Goal: Information Seeking & Learning: Learn about a topic

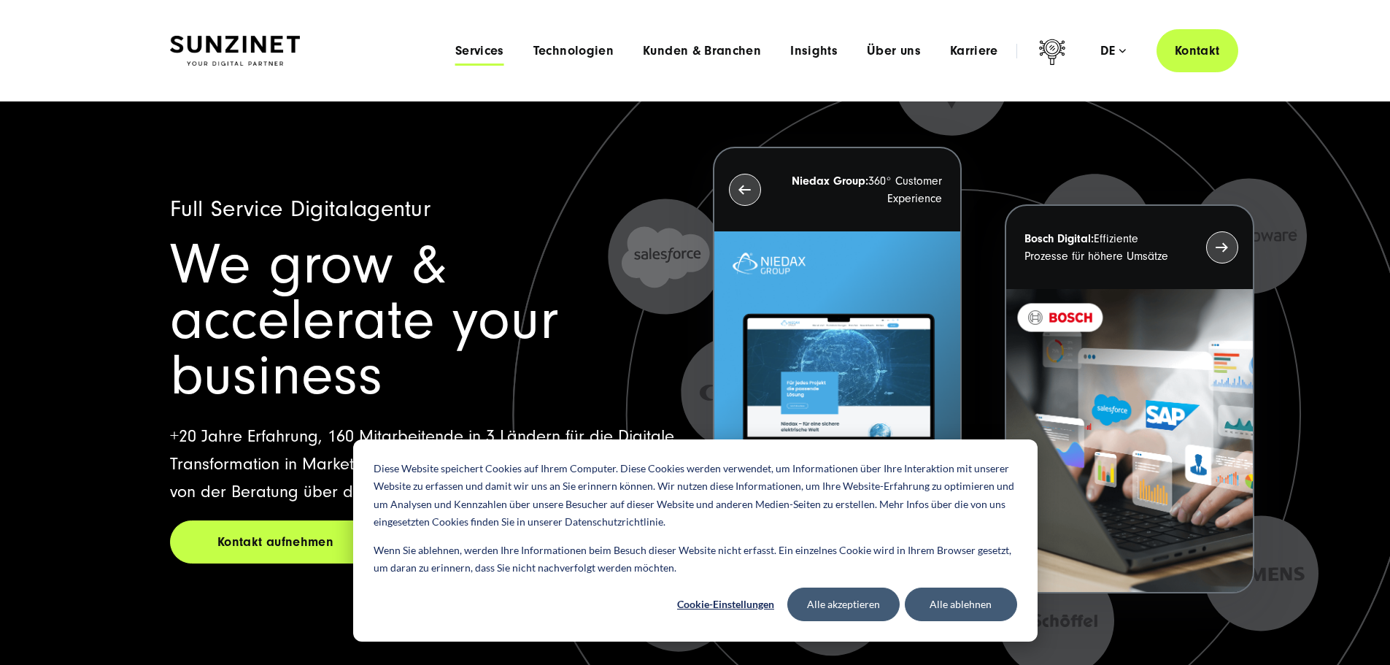
click at [455, 45] on span "Services" at bounding box center [479, 51] width 49 height 15
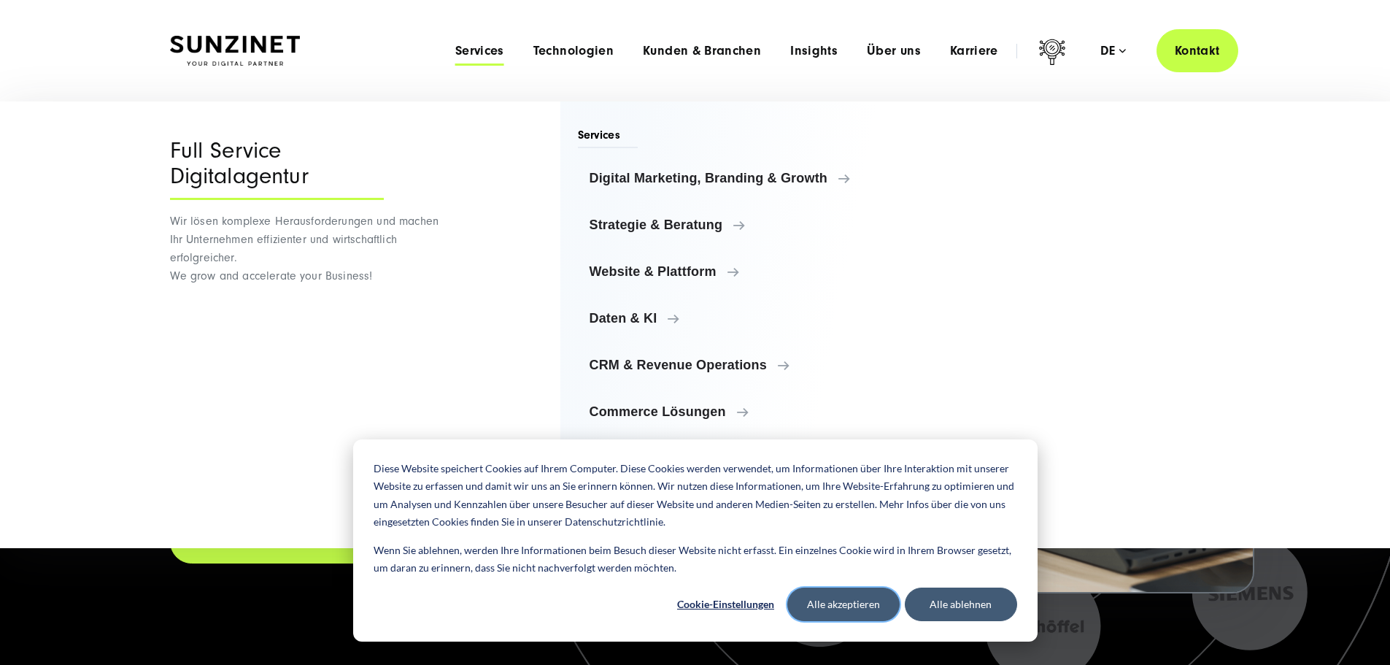
click at [836, 612] on button "Alle akzeptieren" at bounding box center [843, 604] width 112 height 34
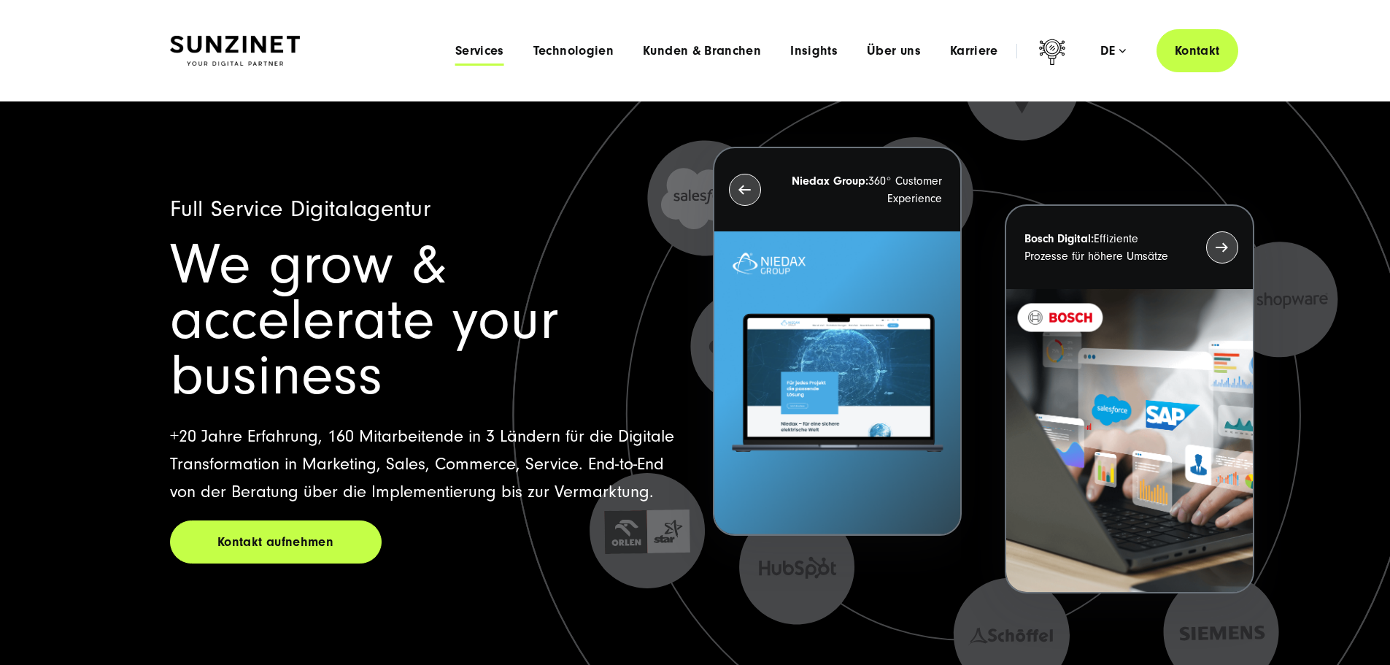
click at [455, 53] on span "Services" at bounding box center [479, 51] width 49 height 15
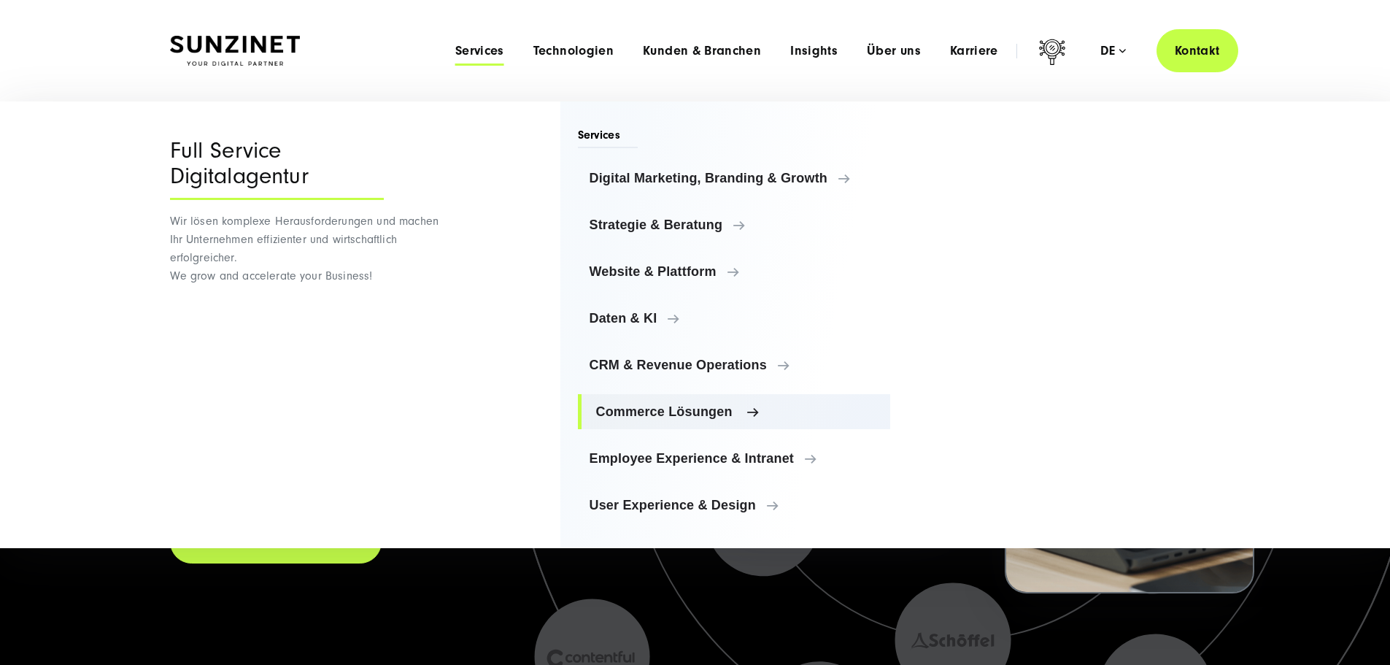
click at [706, 403] on link "Commerce Lösungen" at bounding box center [734, 411] width 313 height 35
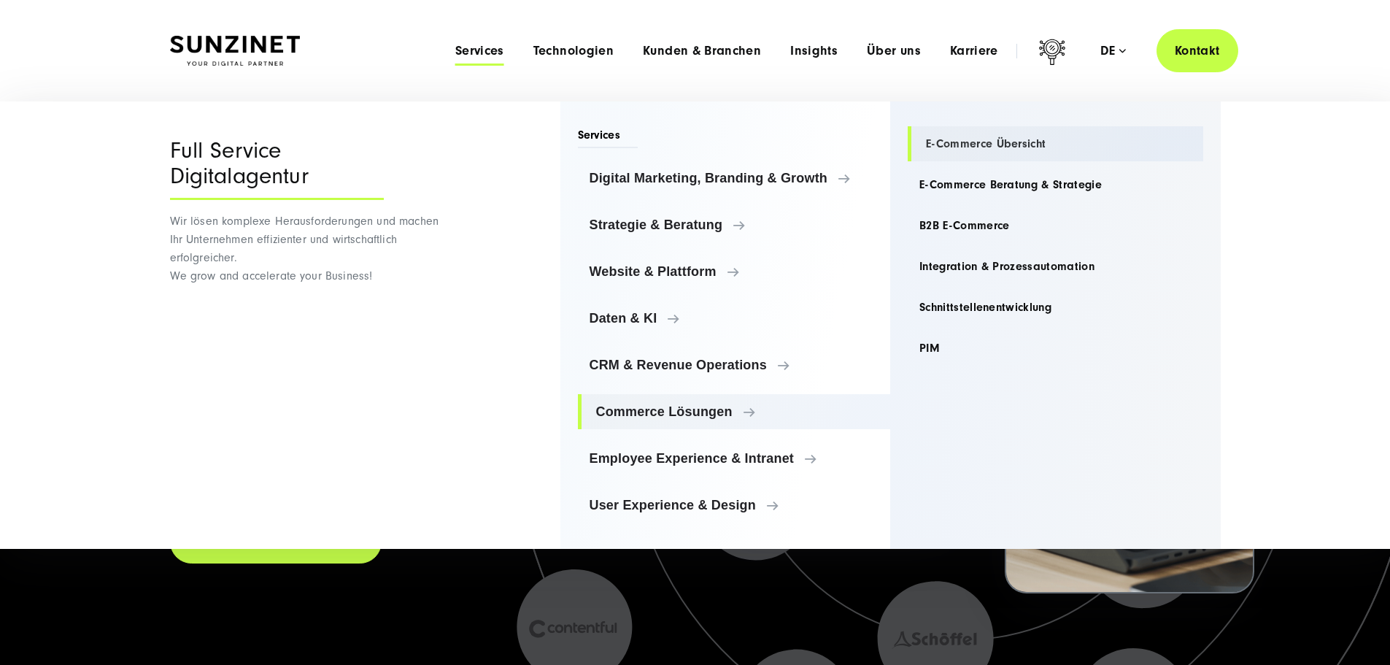
click at [1023, 141] on link "E-Commerce Übersicht" at bounding box center [1056, 143] width 296 height 35
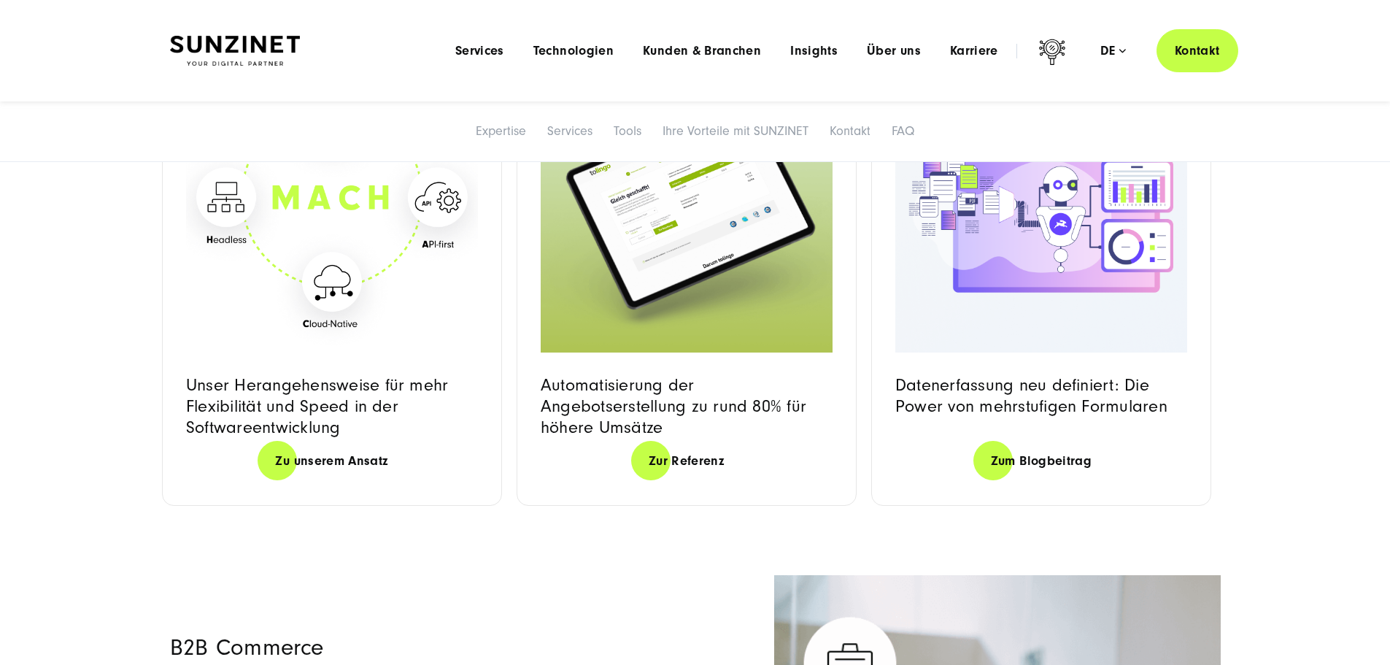
scroll to position [1898, 0]
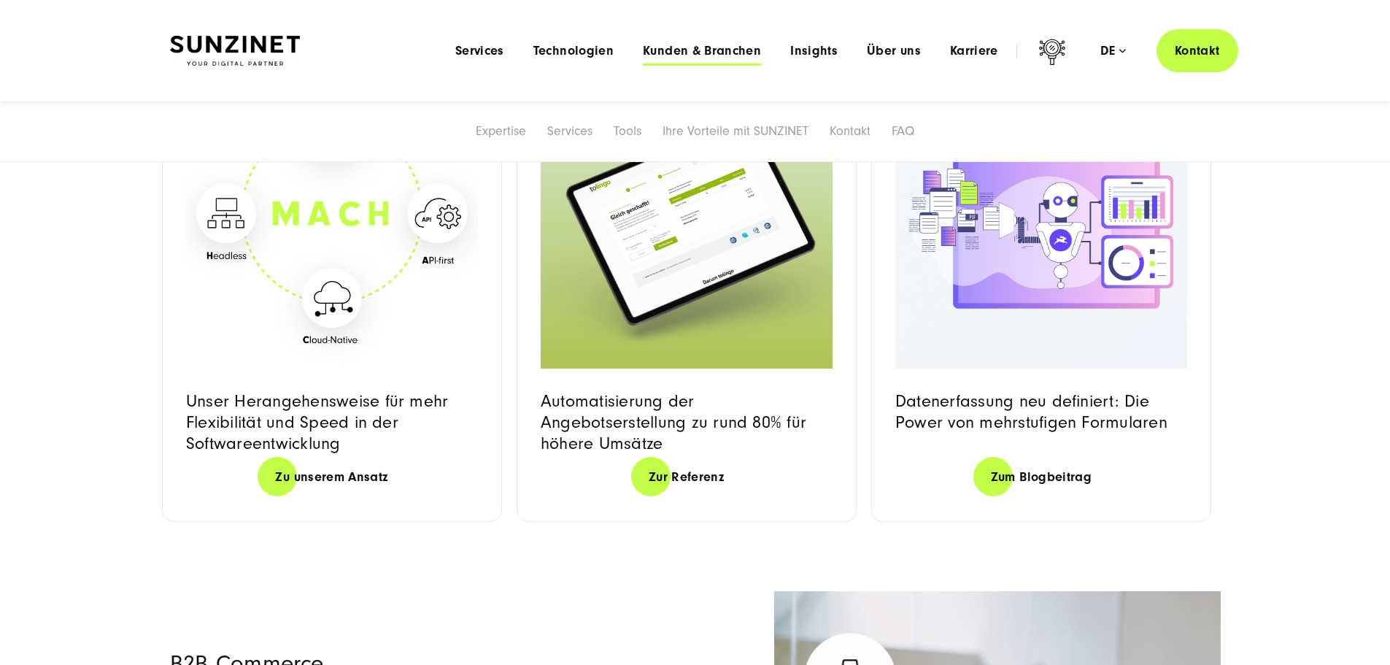
click at [648, 44] on span "Kunden & Branchen" at bounding box center [702, 51] width 118 height 15
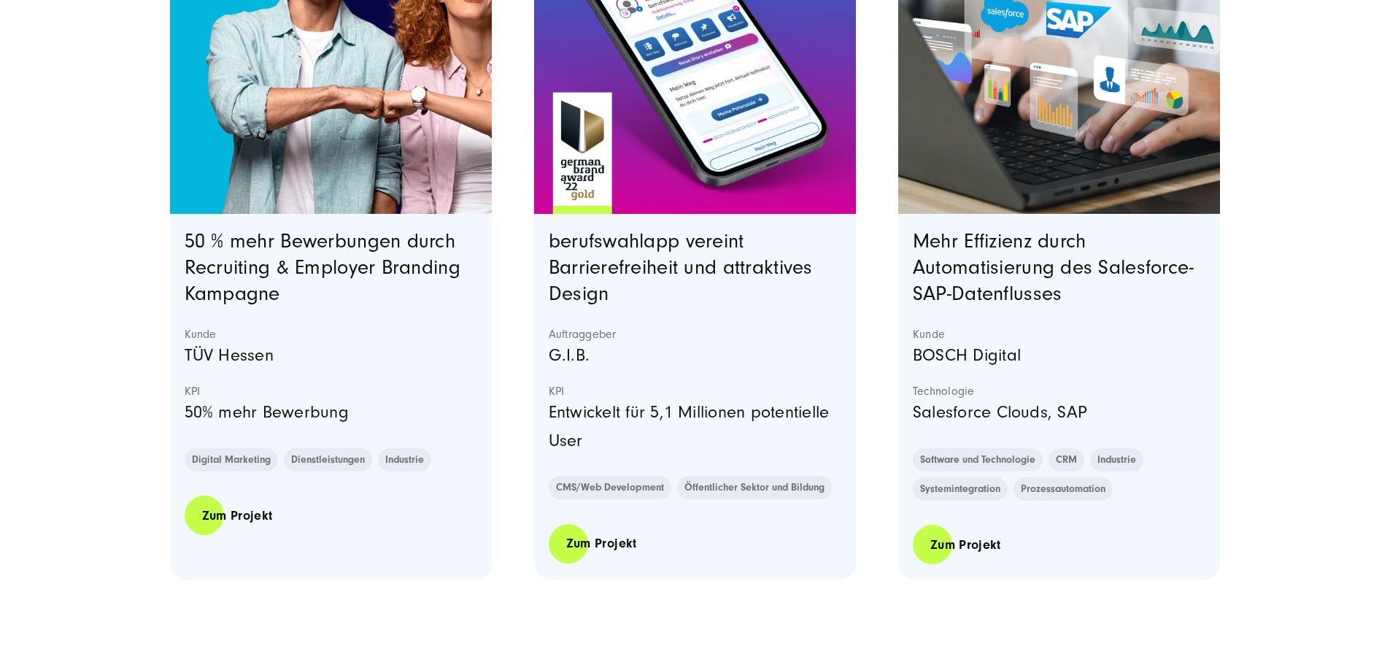
scroll to position [2920, 0]
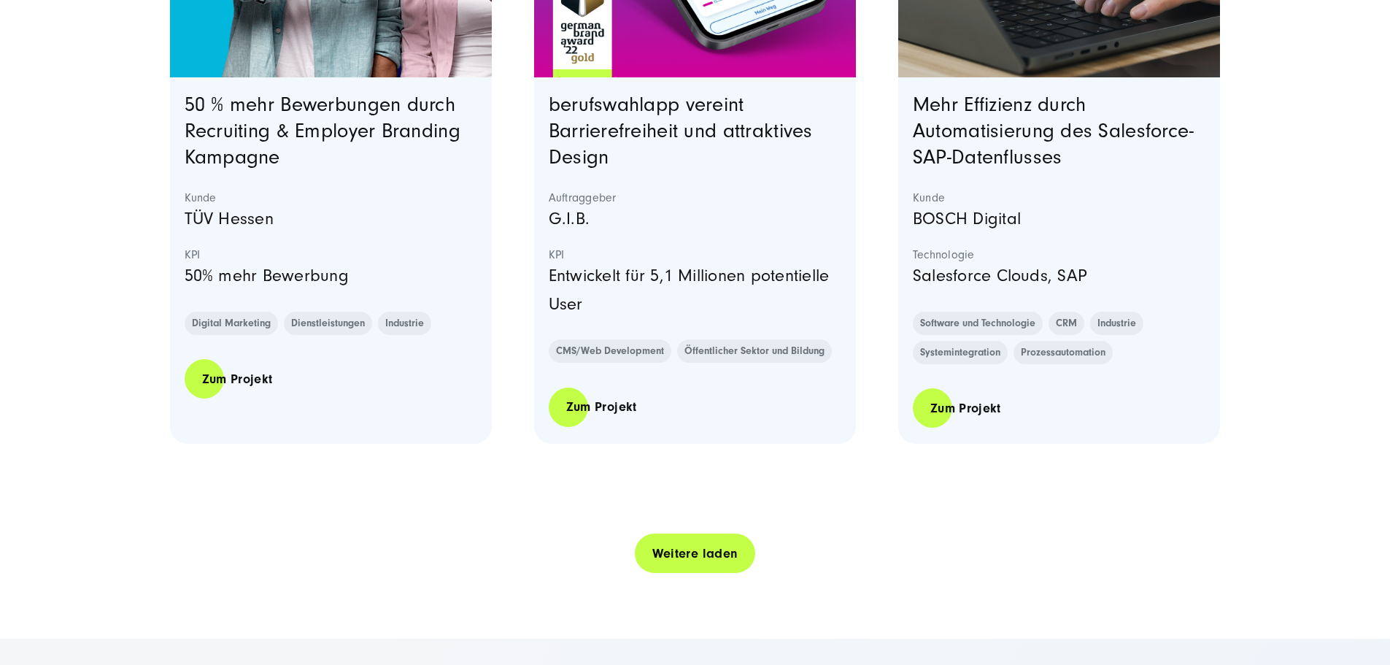
click at [687, 574] on link "Weitere laden" at bounding box center [695, 554] width 121 height 42
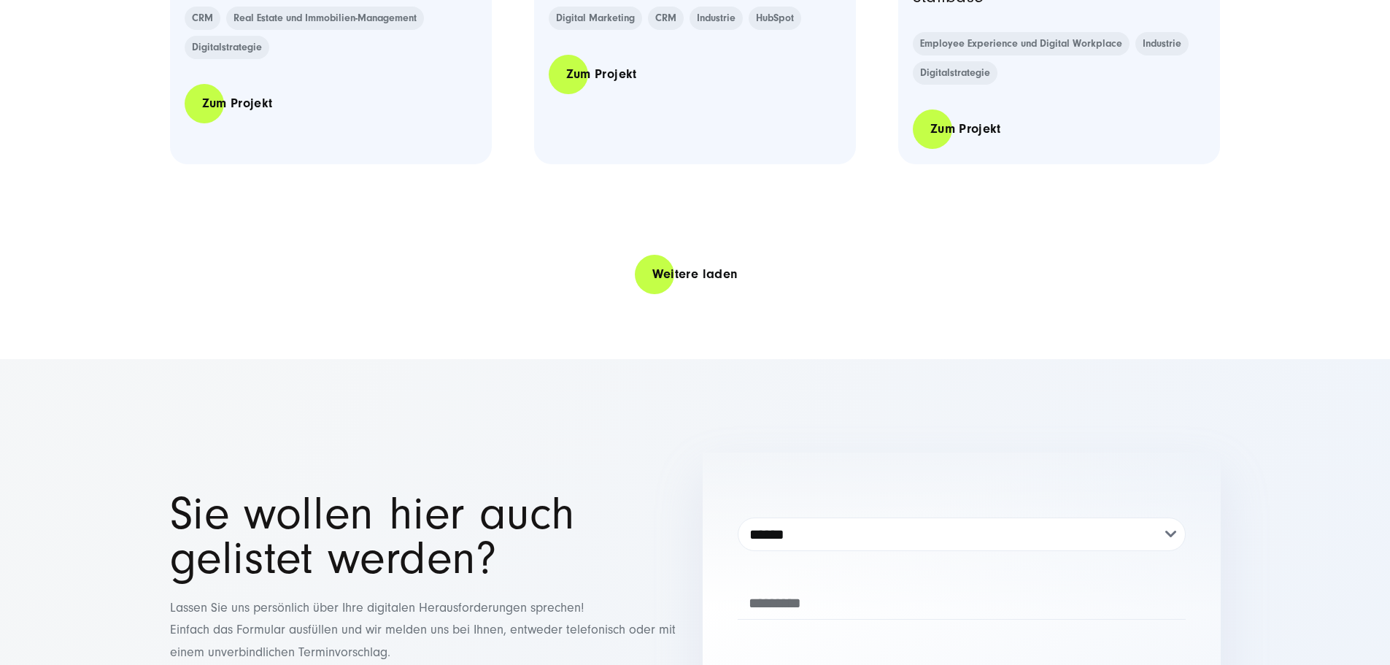
scroll to position [6131, 0]
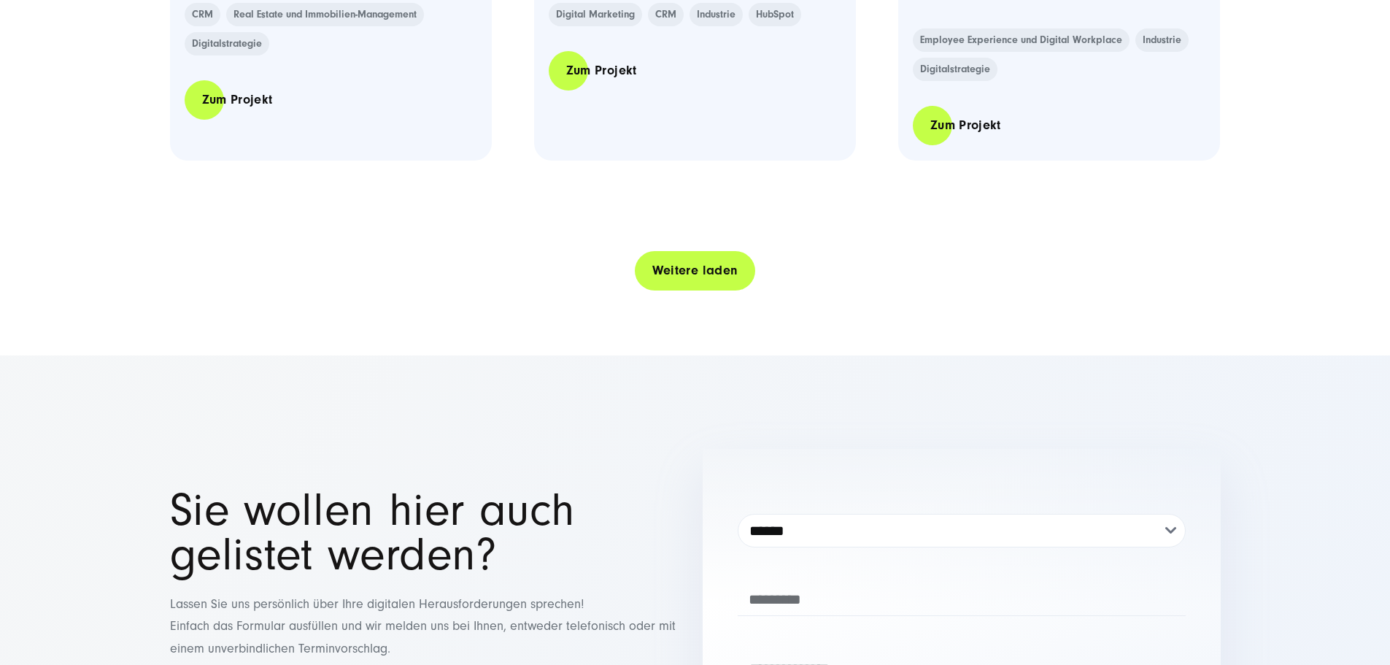
click at [685, 291] on link "Weitere laden" at bounding box center [695, 271] width 121 height 42
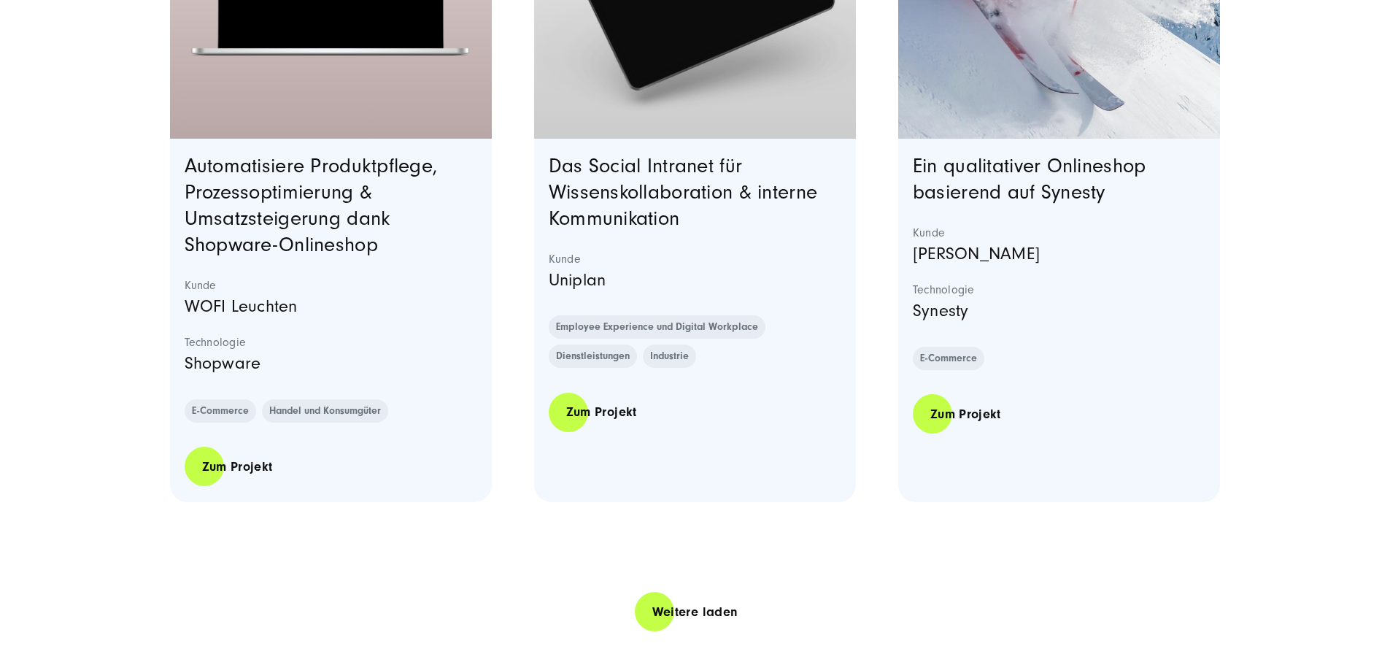
scroll to position [8904, 0]
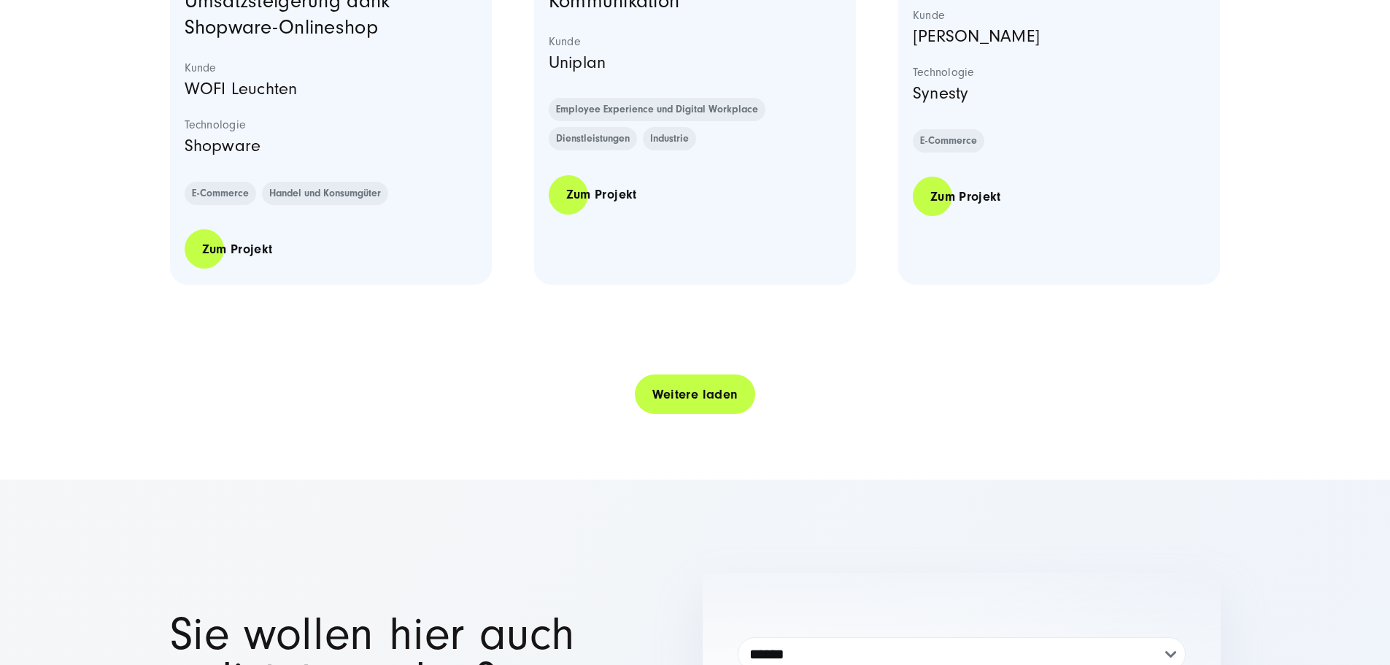
click at [667, 415] on link "Weitere laden" at bounding box center [695, 395] width 121 height 42
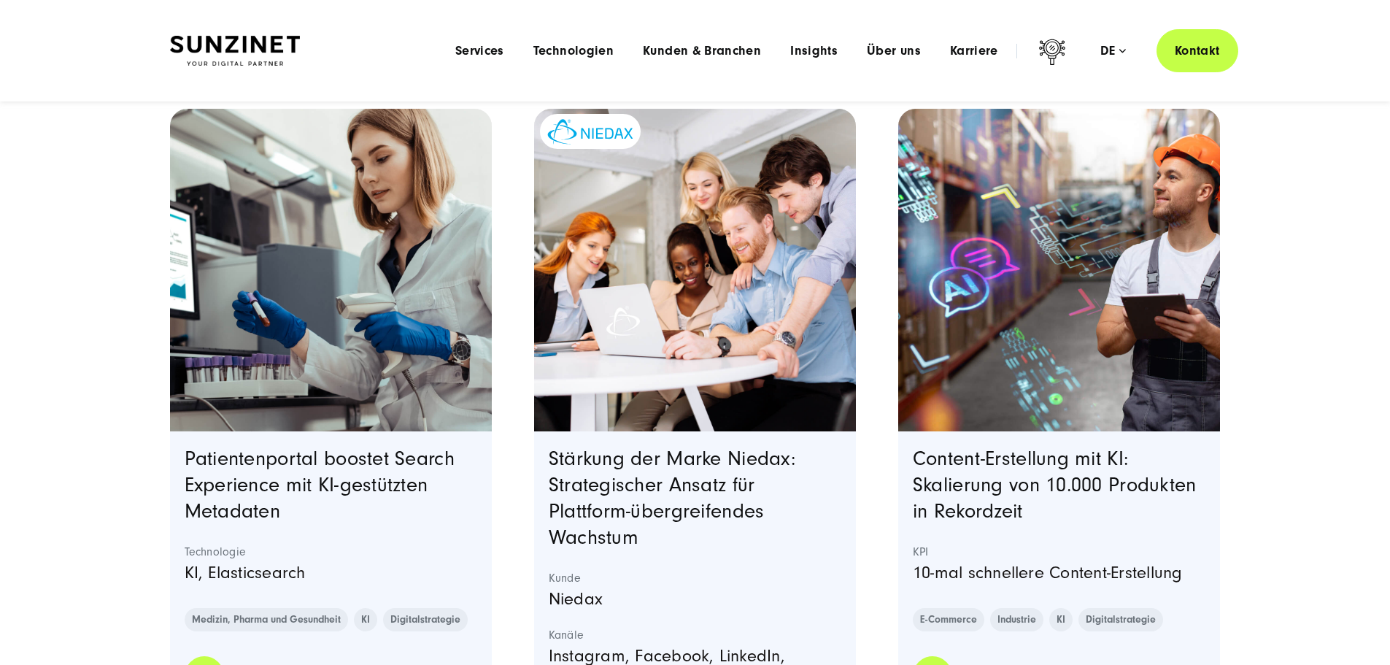
scroll to position [0, 0]
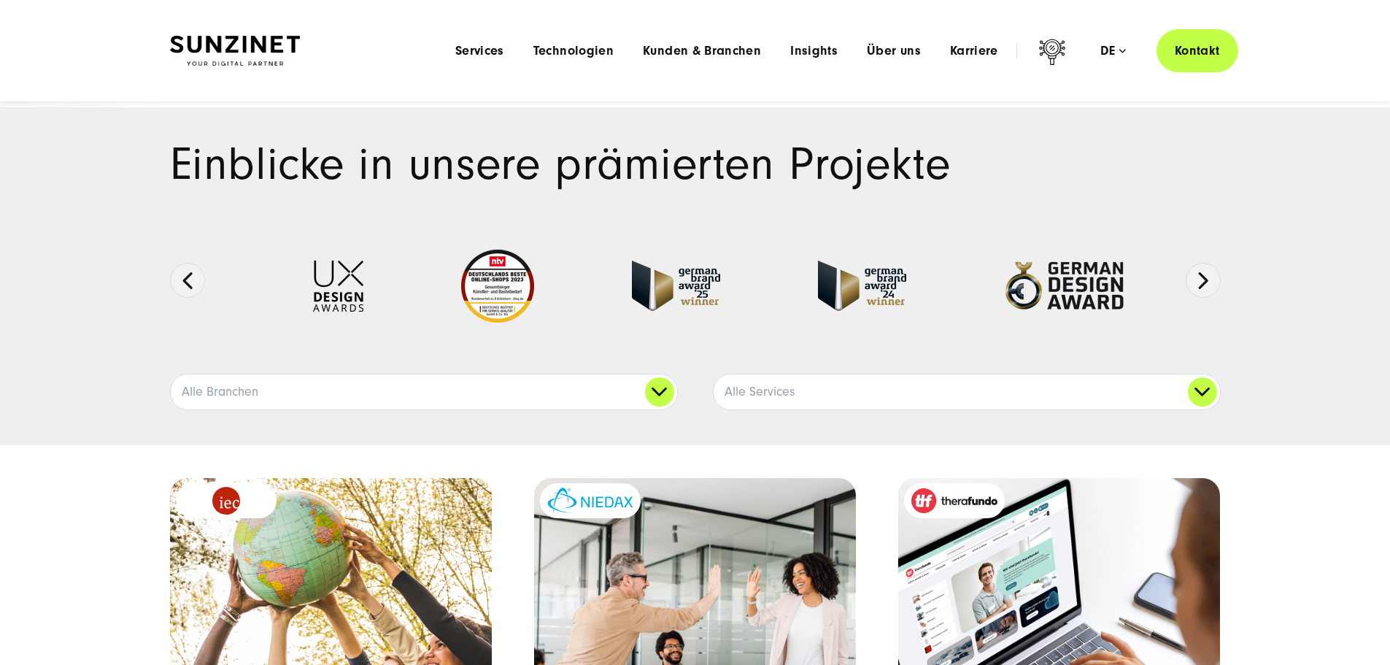
drag, startPoint x: 879, startPoint y: 611, endPoint x: 893, endPoint y: 164, distance: 446.9
click at [968, 409] on link "Alle Services" at bounding box center [967, 391] width 506 height 35
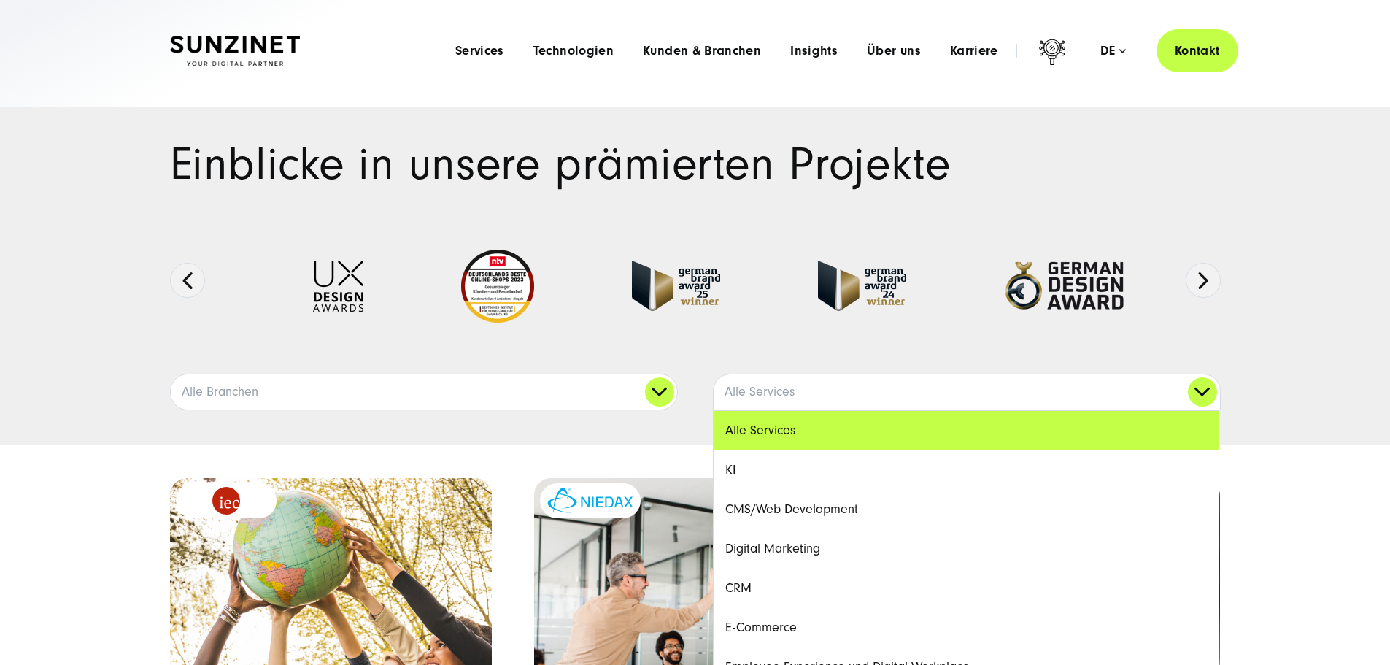
click at [887, 529] on link "CMS/Web Development" at bounding box center [966, 509] width 505 height 39
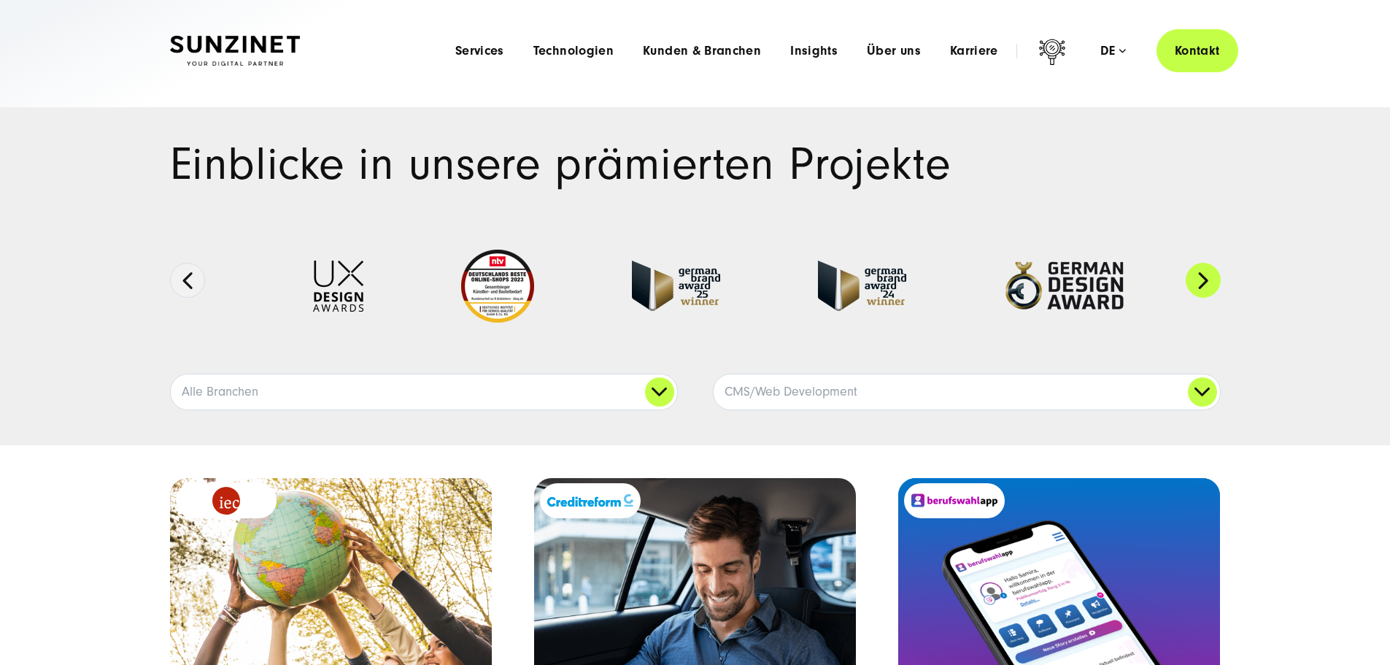
click at [1200, 298] on button "Next" at bounding box center [1203, 280] width 35 height 35
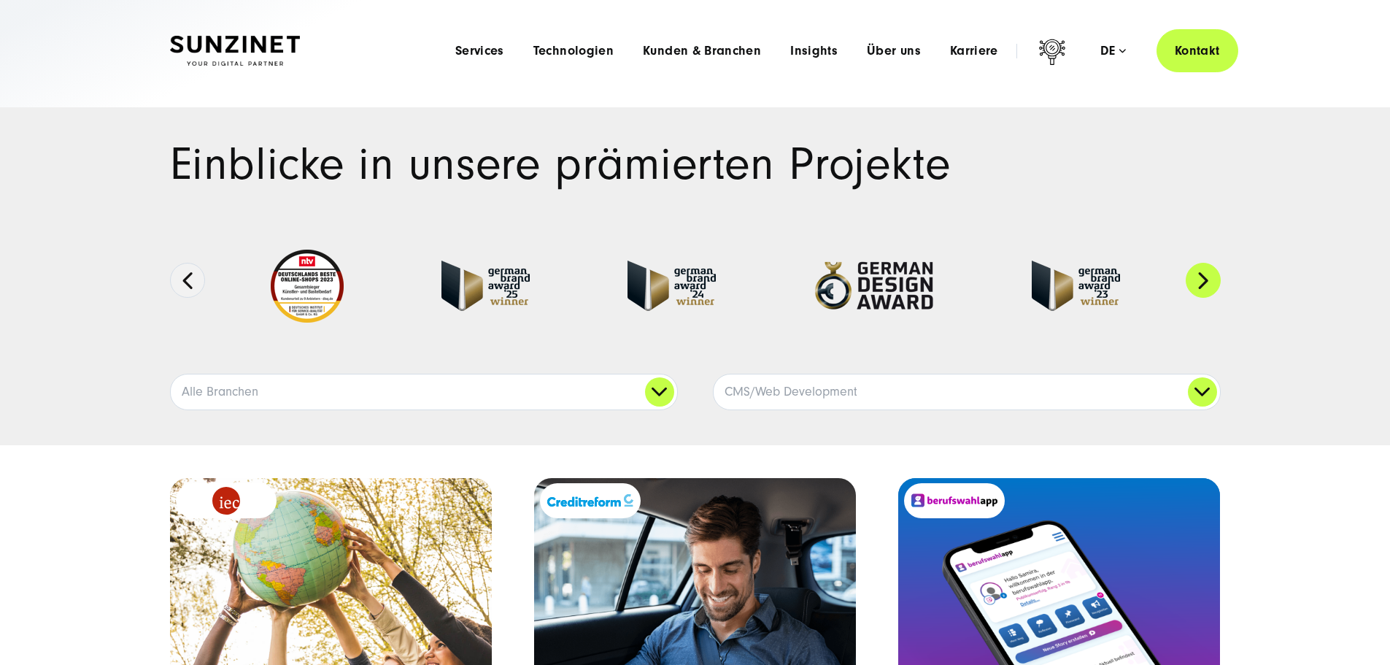
click at [1200, 298] on button "Next" at bounding box center [1203, 280] width 35 height 35
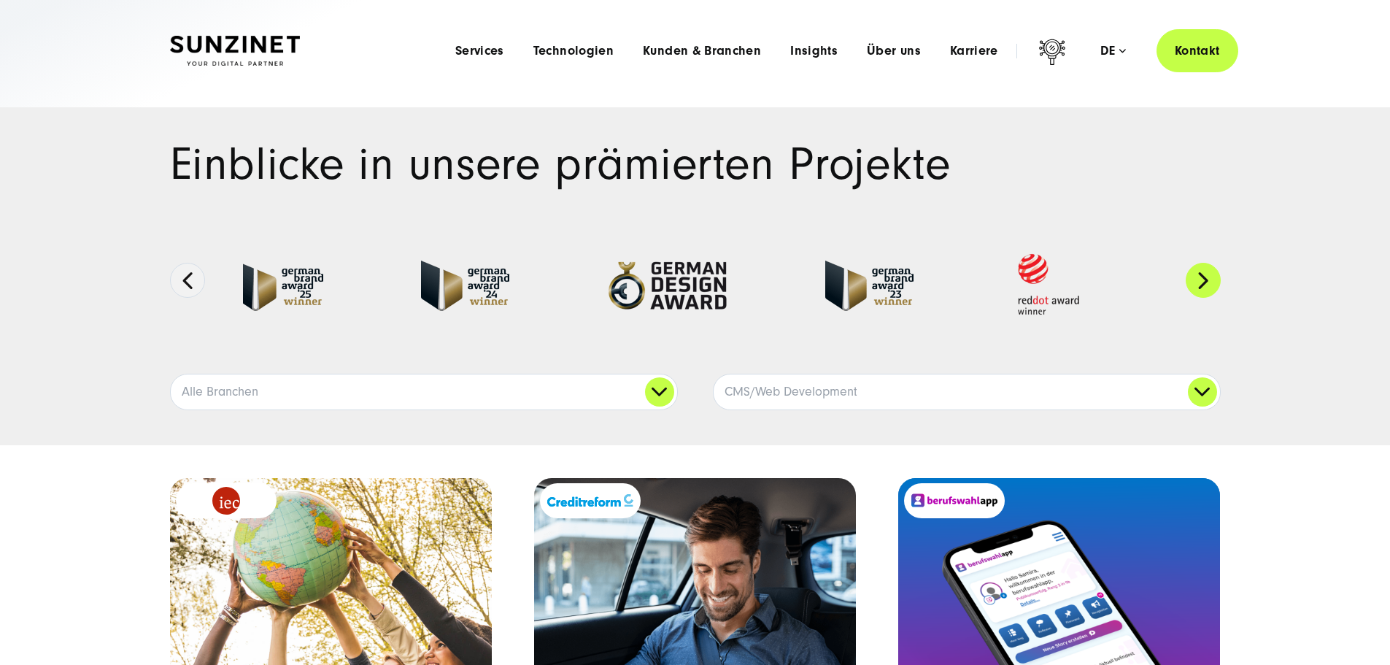
click at [1200, 298] on button "Next" at bounding box center [1203, 280] width 35 height 35
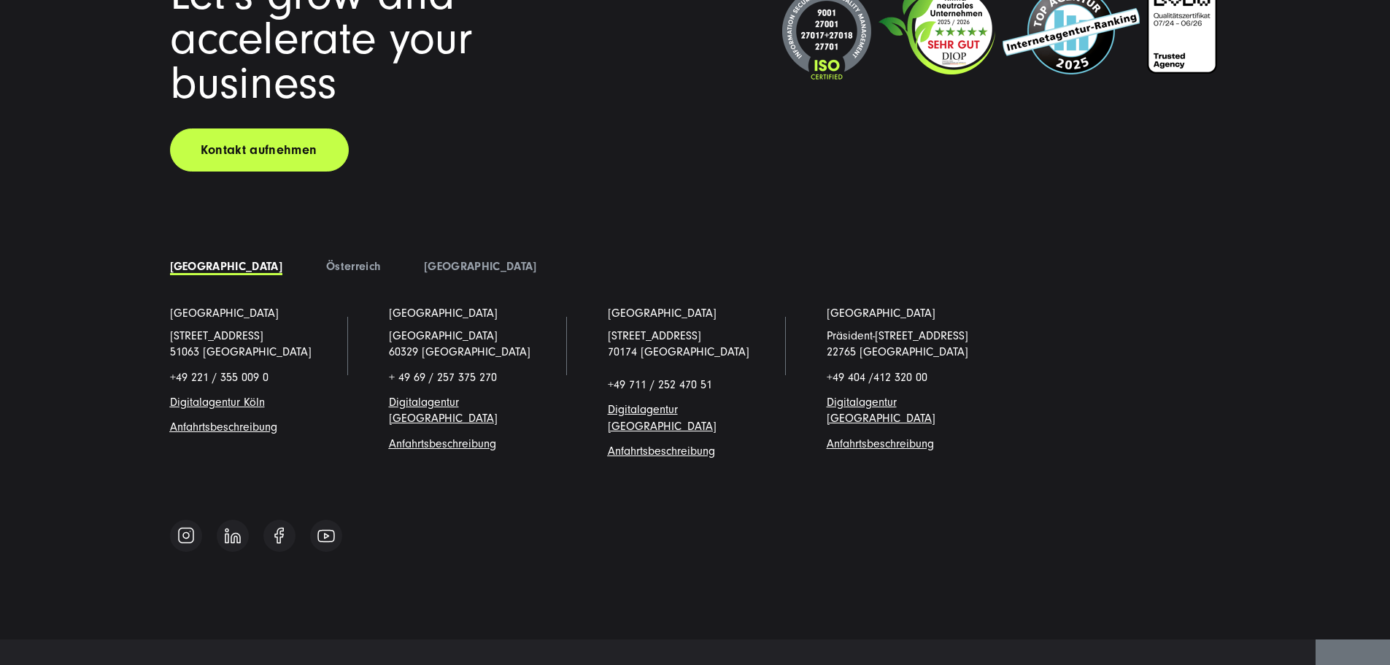
scroll to position [4461, 0]
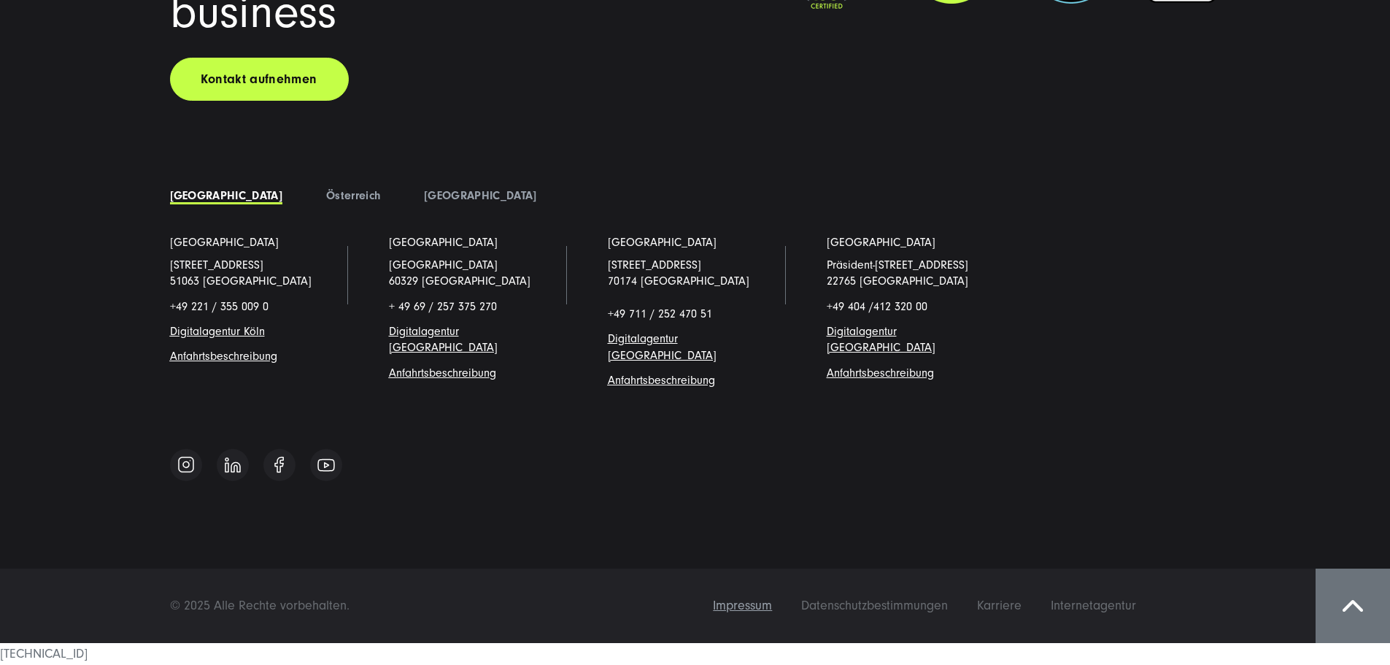
click at [772, 613] on span "Impressum" at bounding box center [742, 605] width 59 height 15
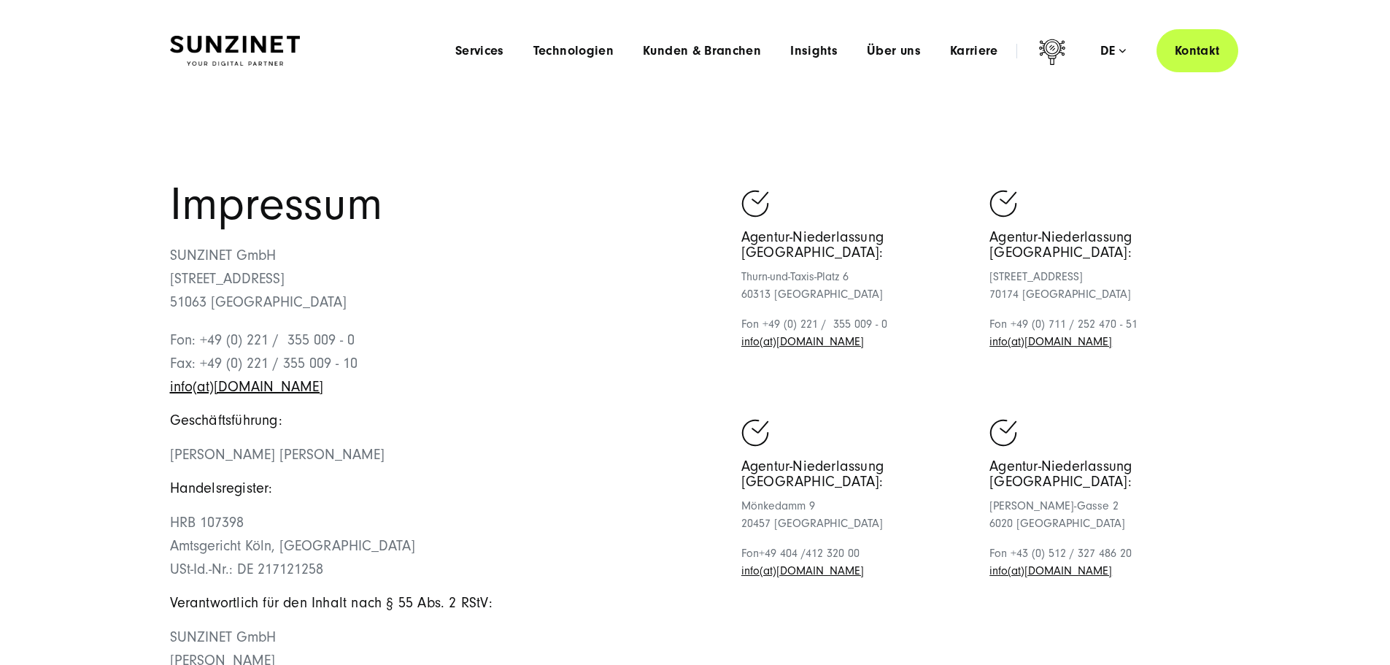
click at [955, 174] on section "Impressum SUNZINET GmbH Schanzenstraße 23 51063 Köln Fon: +49 (0) 221 / 355 009…" at bounding box center [695, 498] width 1390 height 795
